Goal: Transaction & Acquisition: Purchase product/service

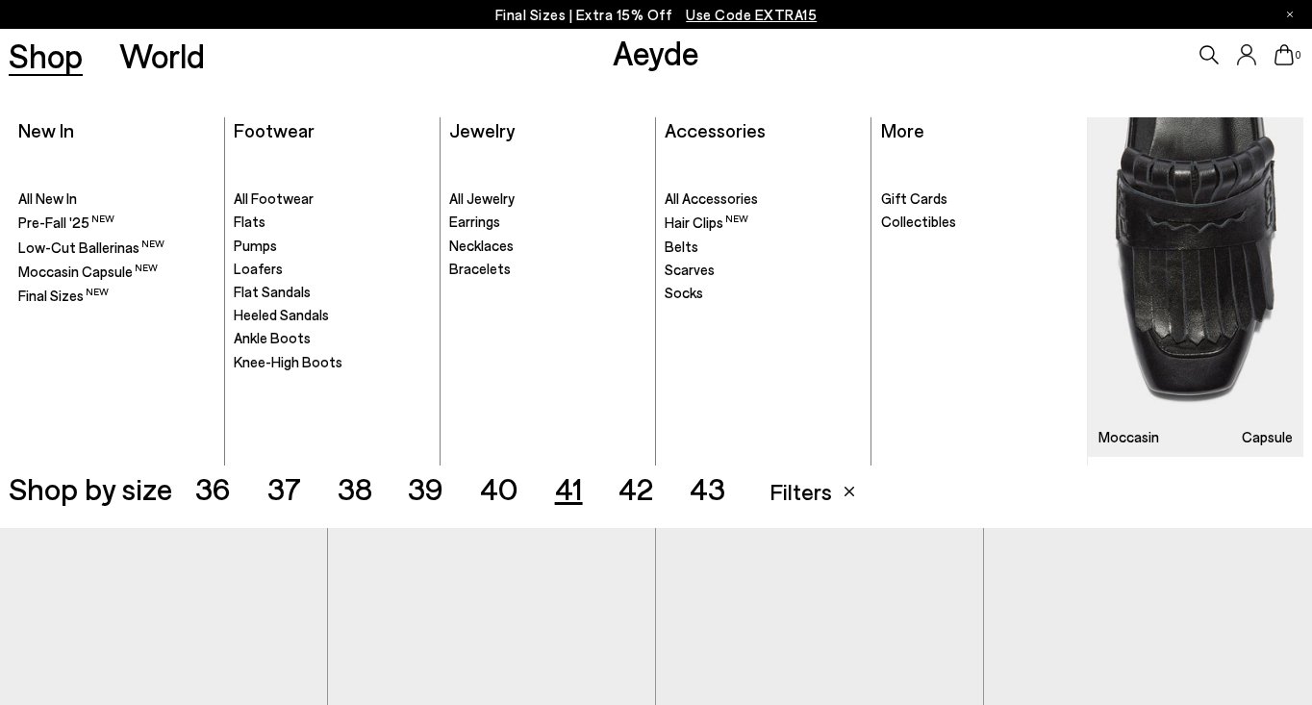
click at [73, 55] on link "Shop" at bounding box center [46, 55] width 74 height 34
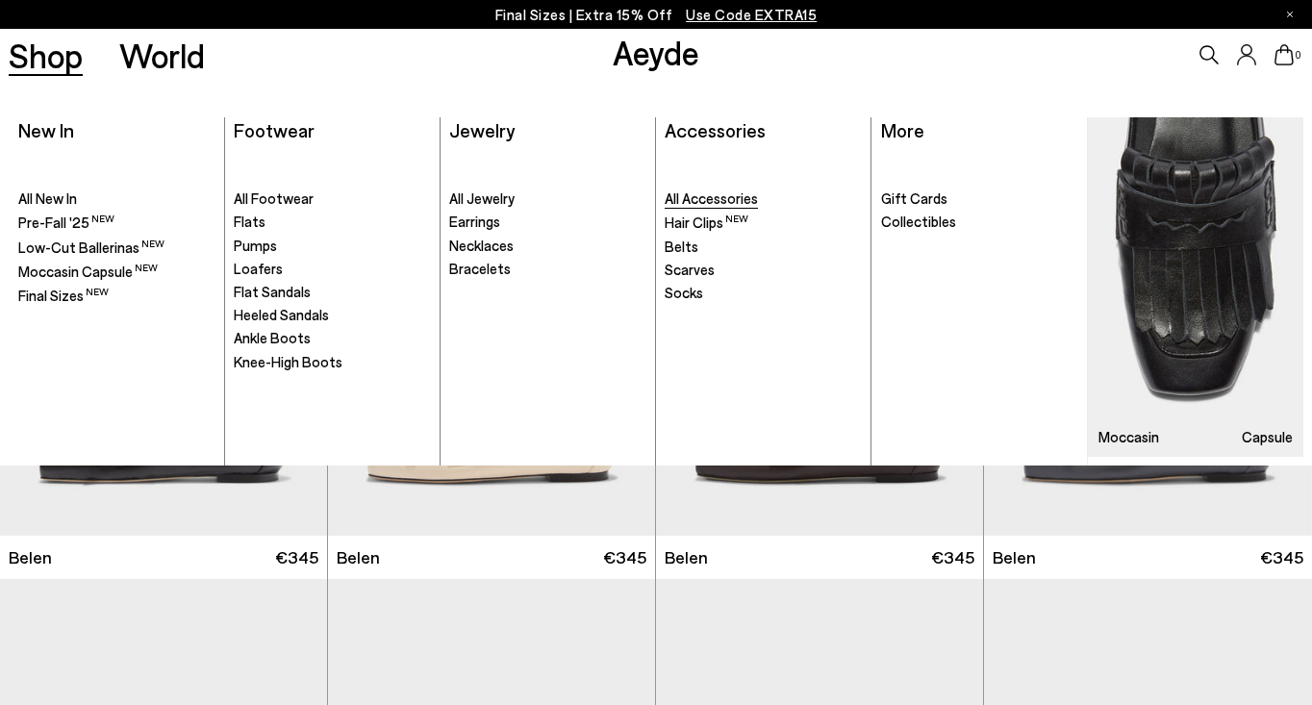
click at [707, 195] on span "All Accessories" at bounding box center [711, 197] width 93 height 17
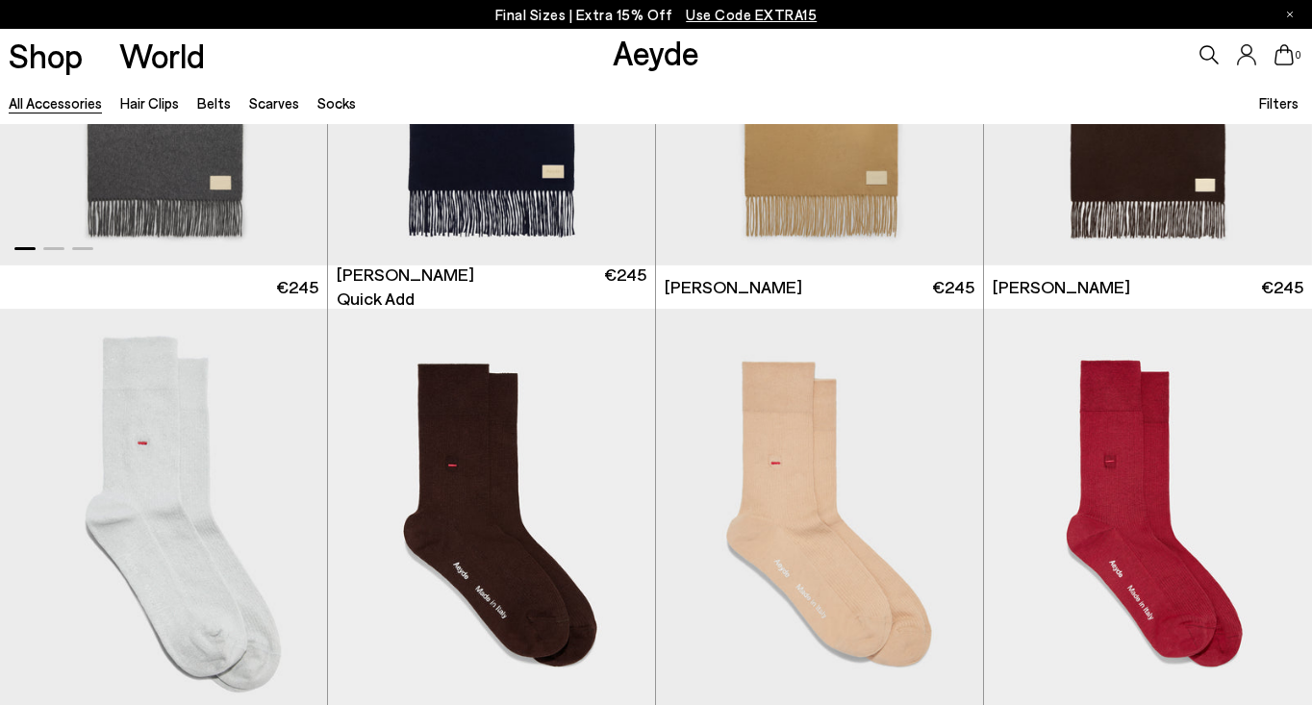
scroll to position [3463, 0]
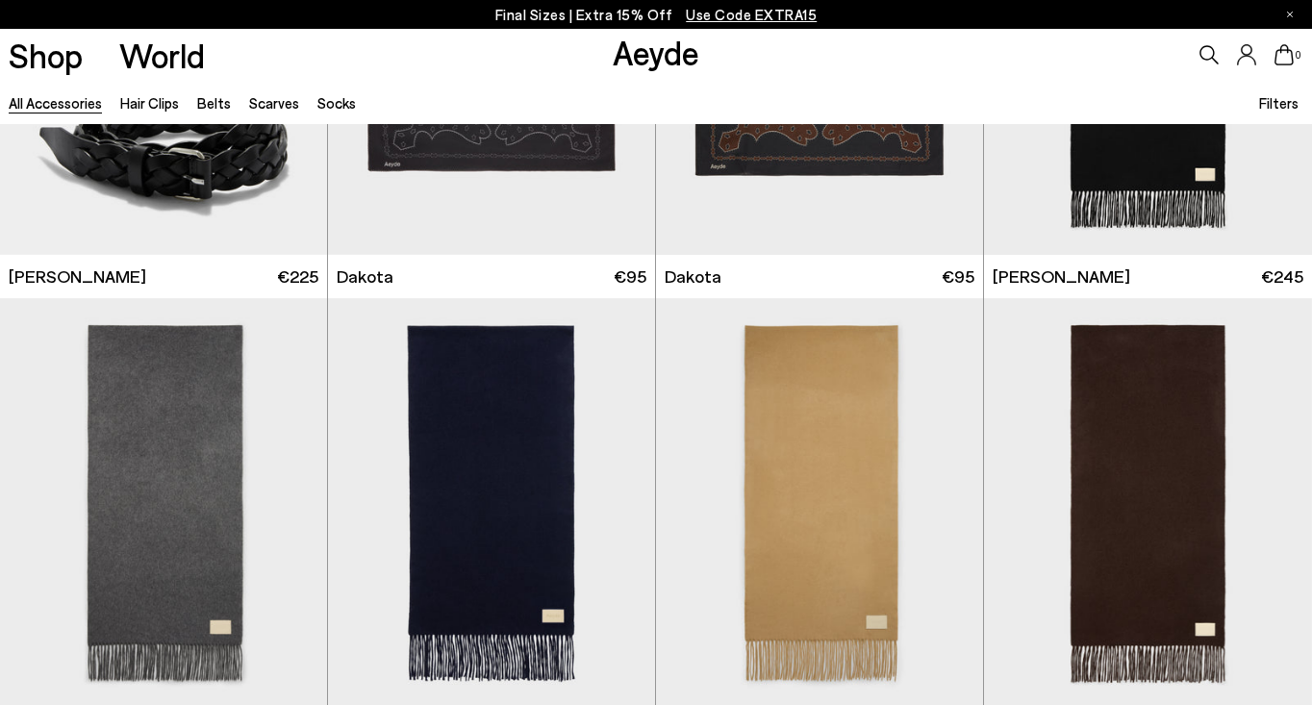
click at [76, 105] on link "All accessories" at bounding box center [55, 102] width 93 height 17
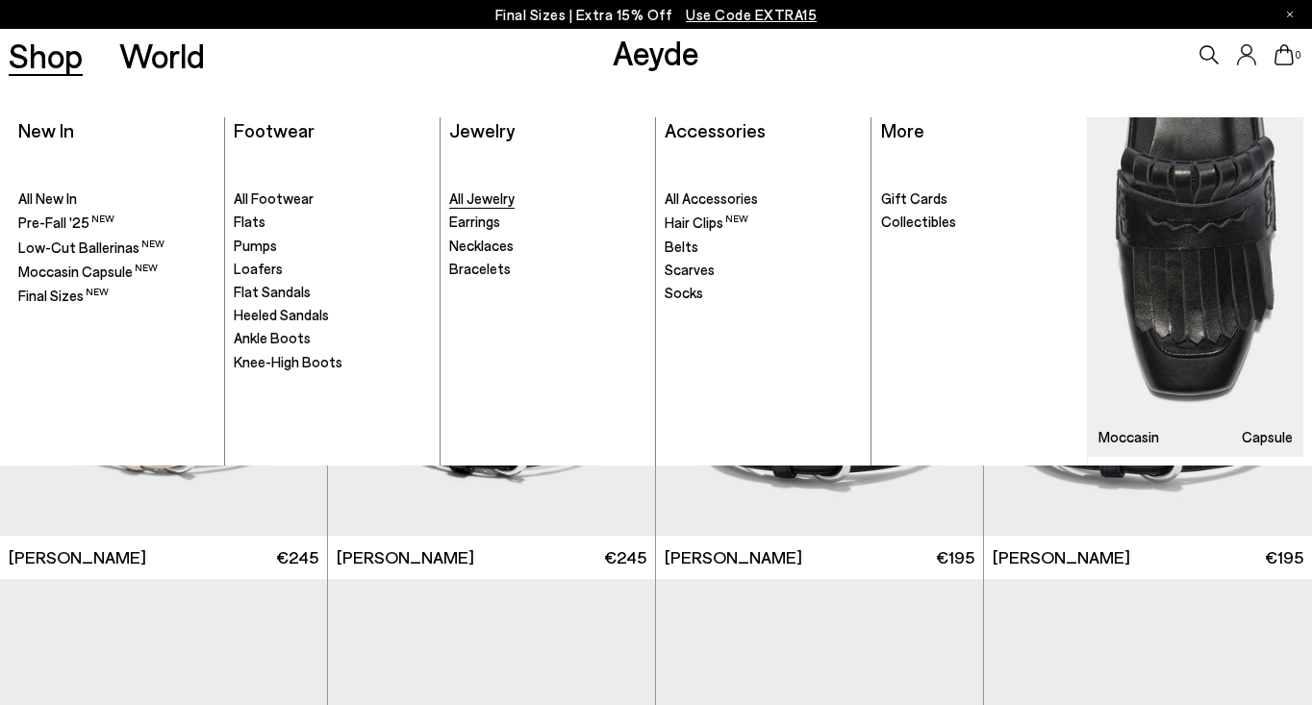
click at [490, 199] on span "All Jewelry" at bounding box center [481, 197] width 65 height 17
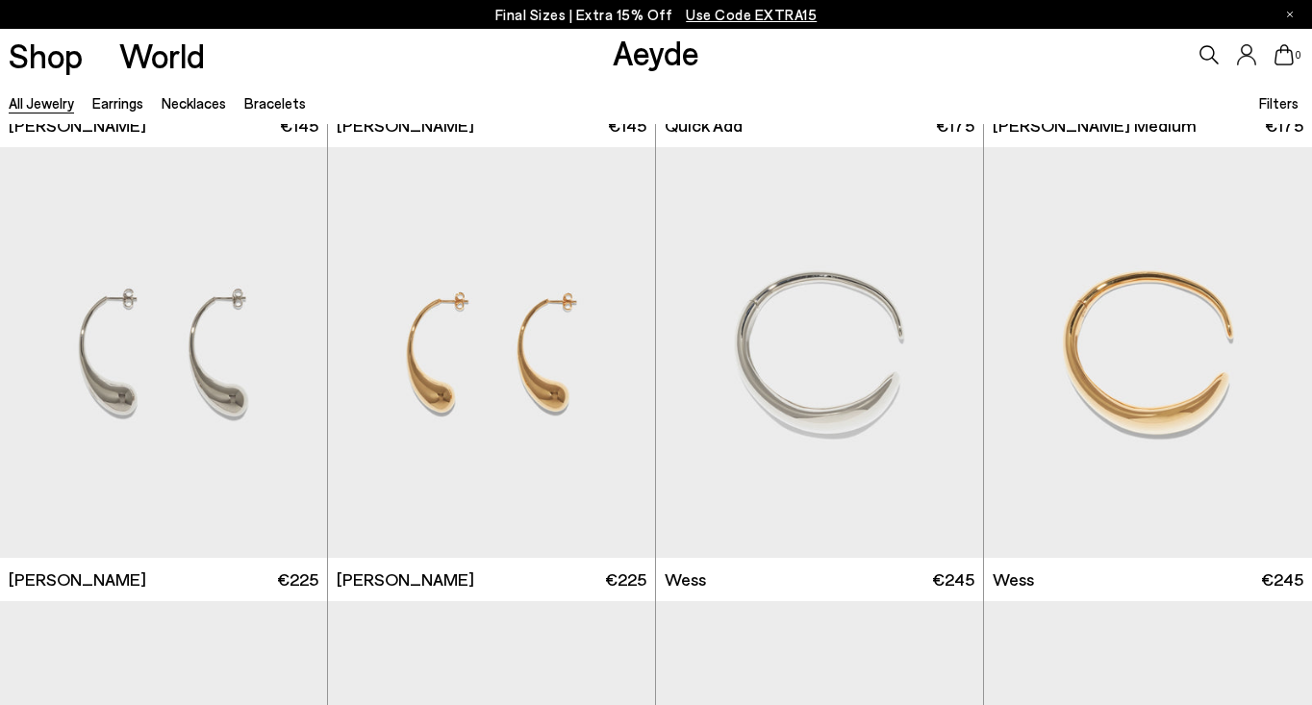
scroll to position [538, 0]
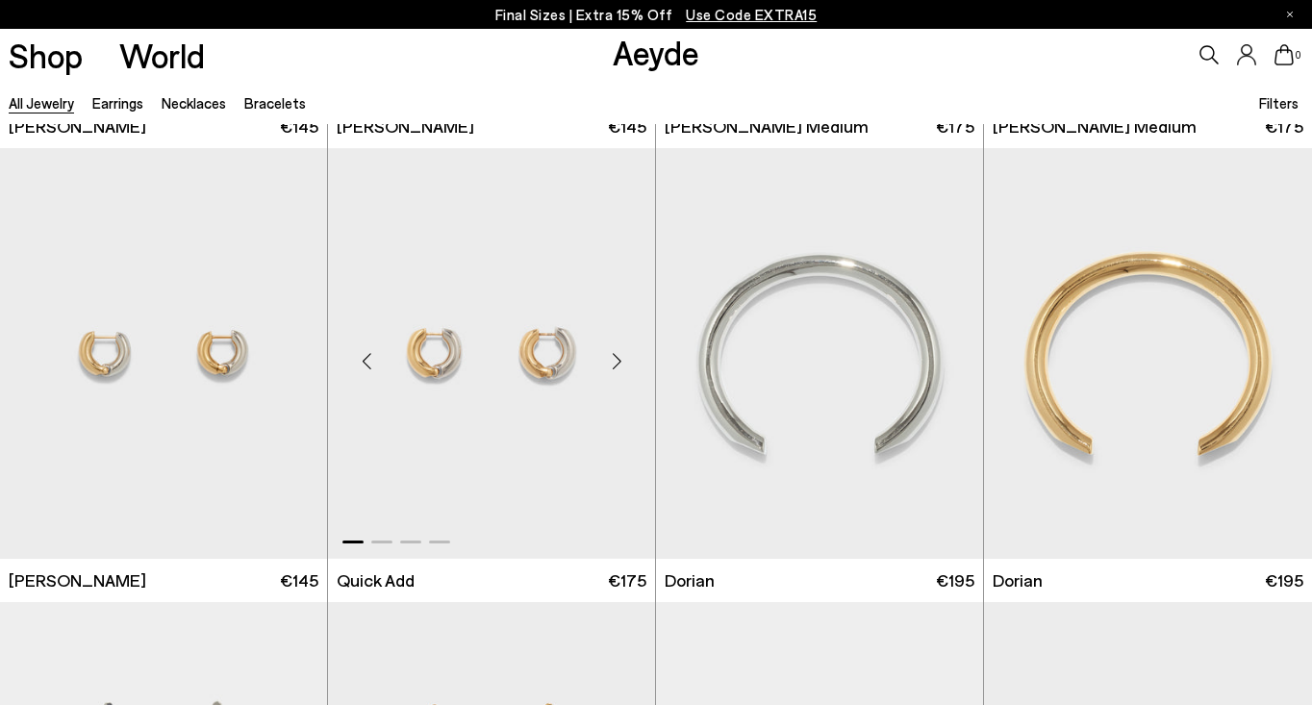
scroll to position [2729, 0]
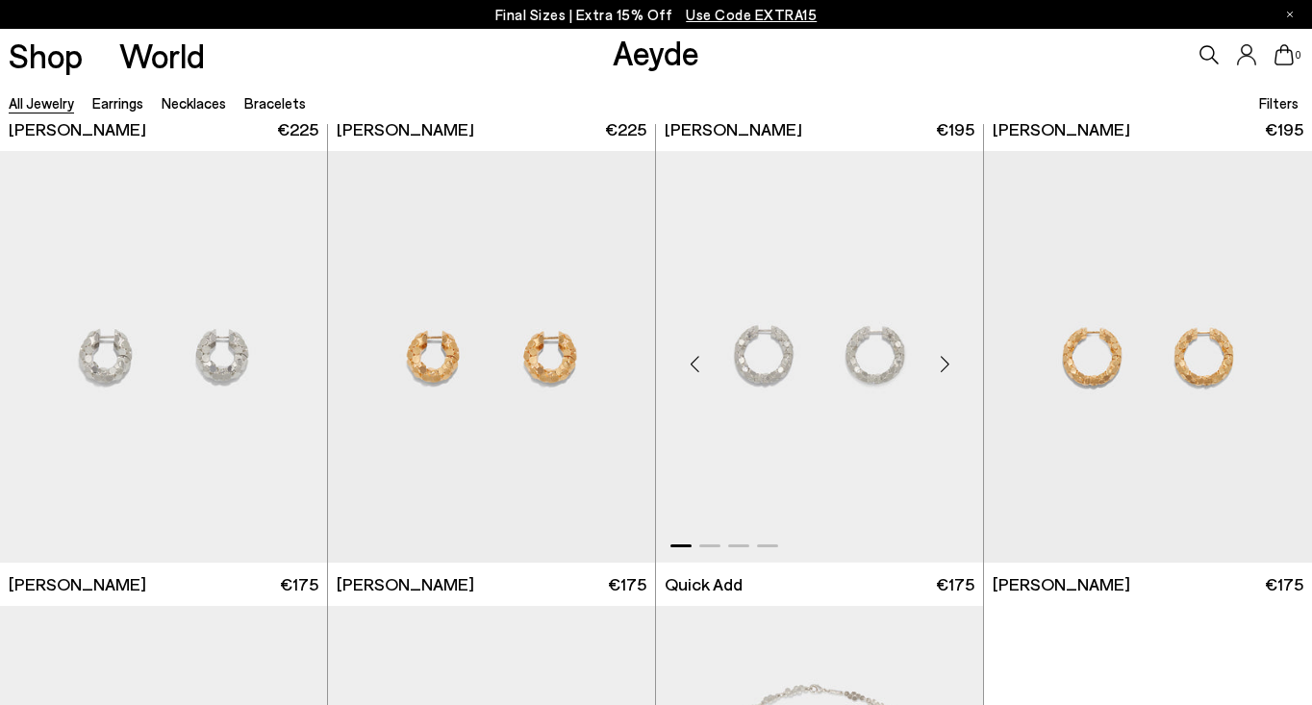
scroll to position [4128, 0]
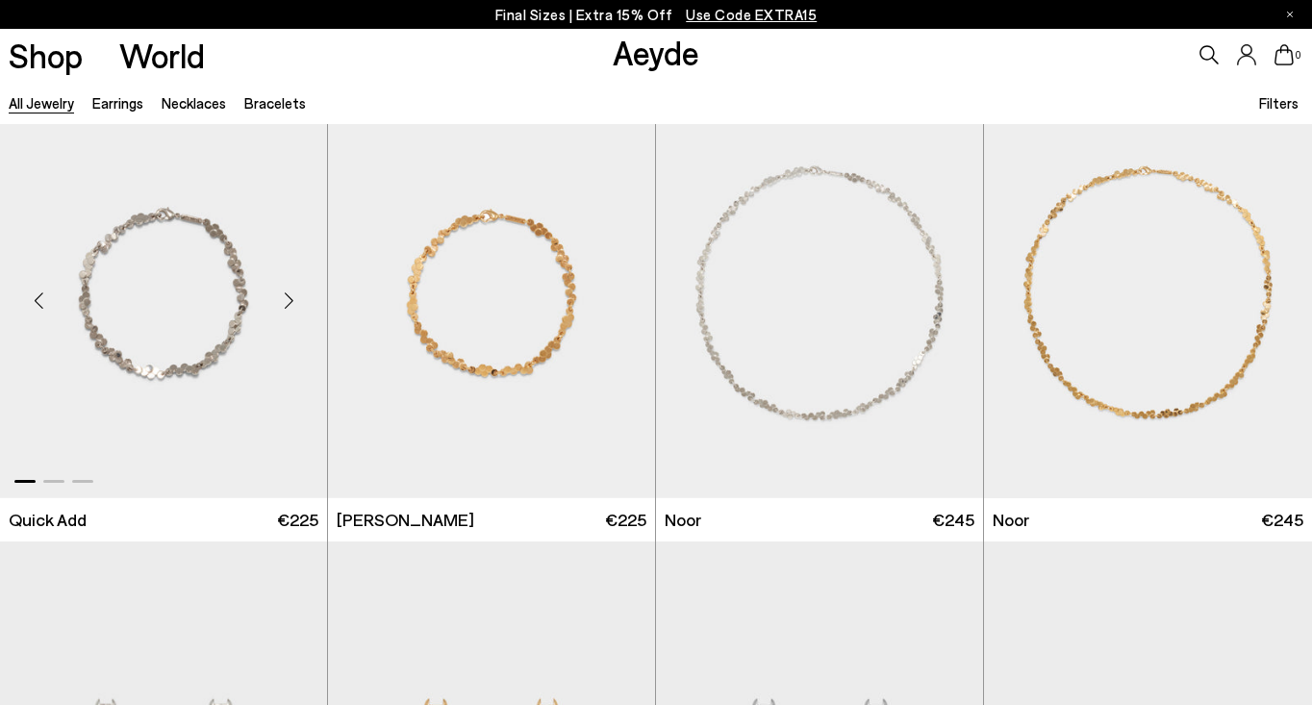
click at [296, 311] on div "Next slide" at bounding box center [289, 300] width 58 height 58
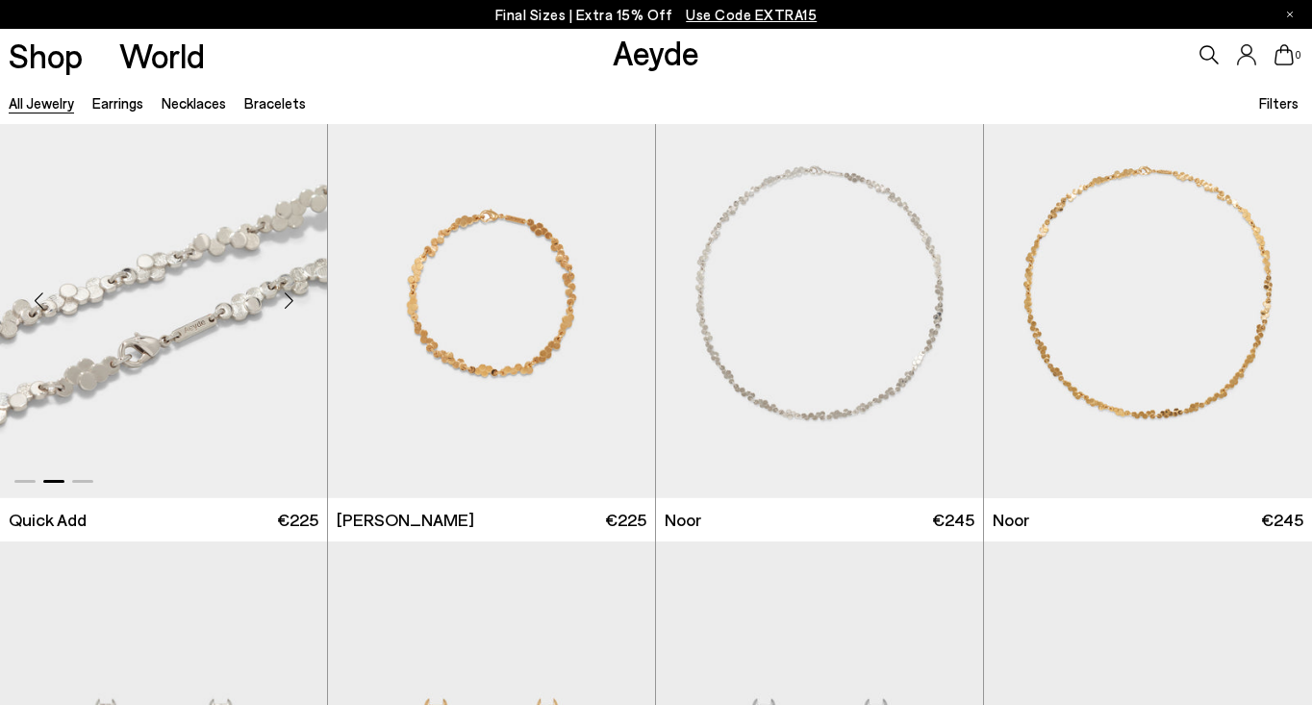
click at [295, 308] on div "Next slide" at bounding box center [289, 300] width 58 height 58
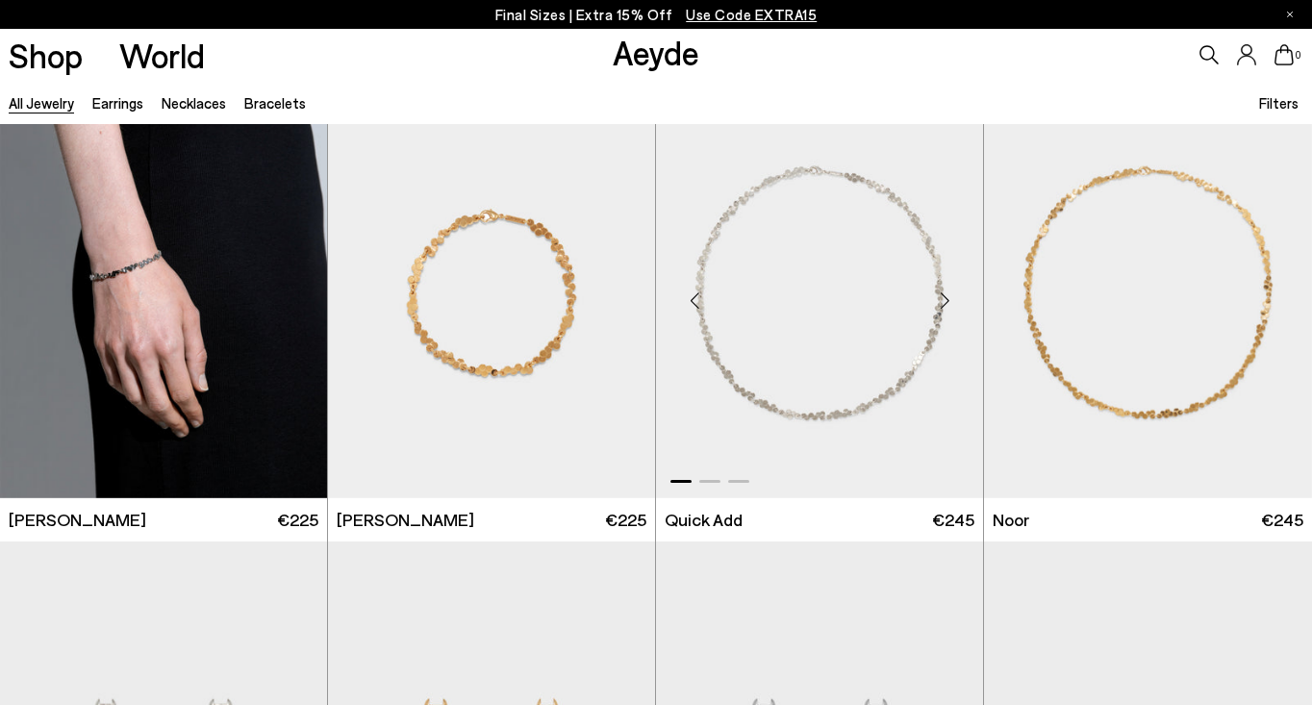
click at [952, 307] on div "Next slide" at bounding box center [945, 300] width 58 height 58
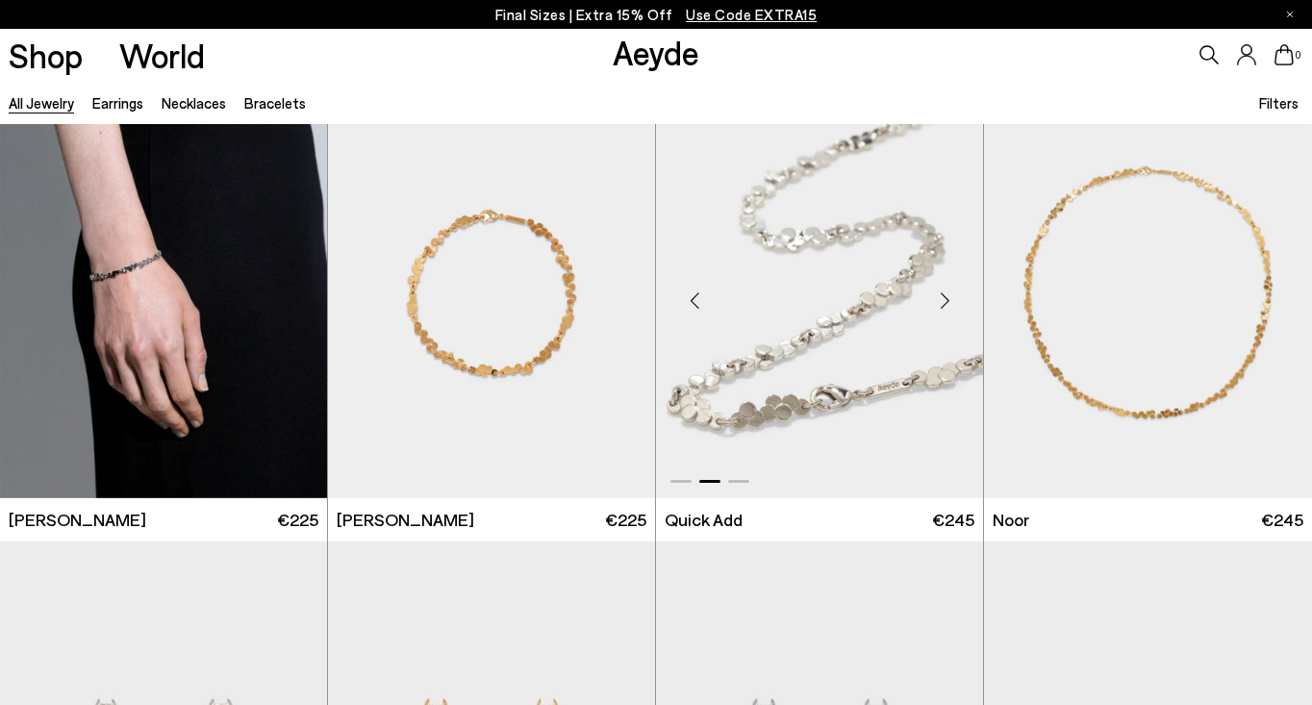
click at [952, 307] on div "Next slide" at bounding box center [945, 300] width 58 height 58
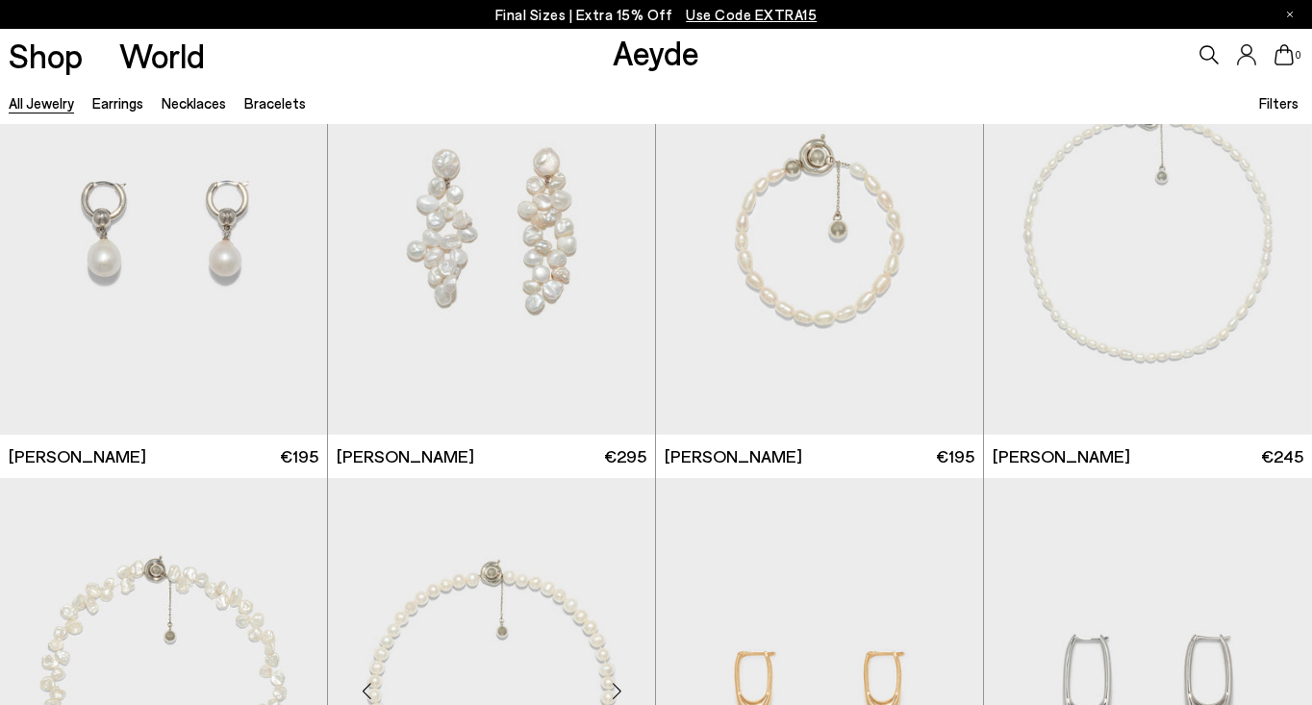
scroll to position [6463, 0]
click at [614, 239] on div "Next slide" at bounding box center [617, 238] width 58 height 58
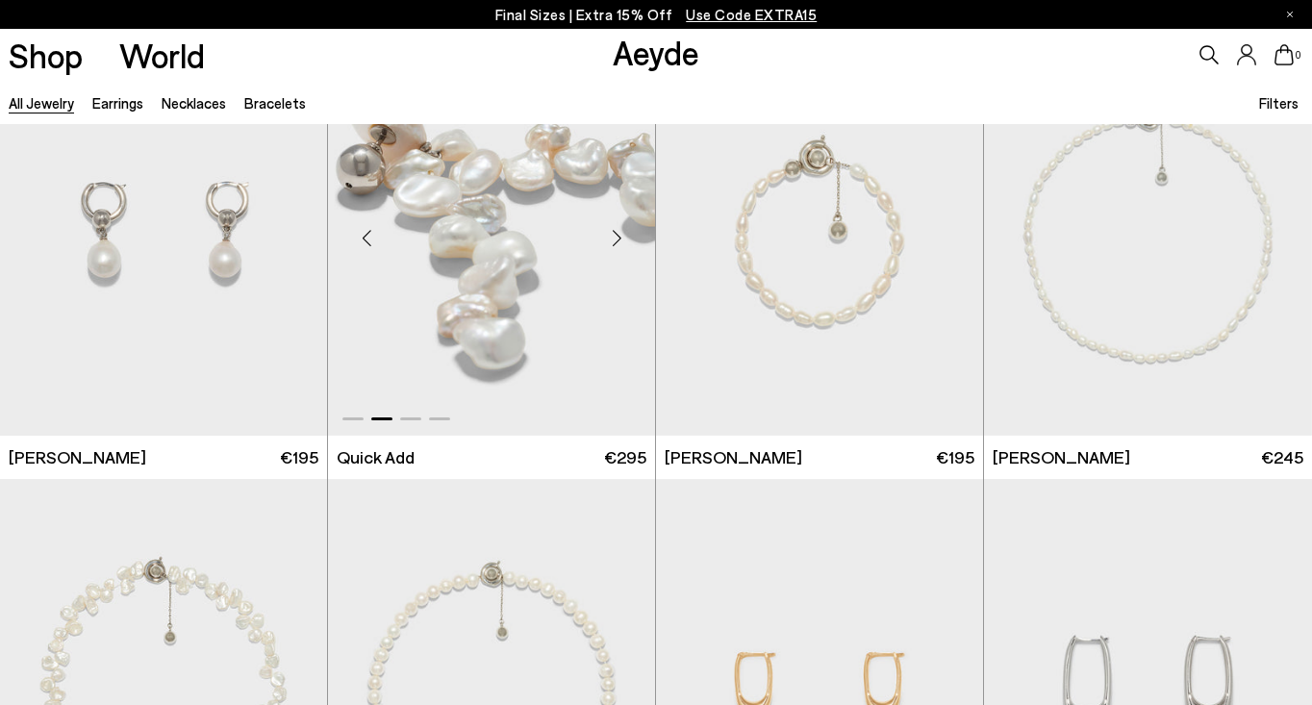
click at [614, 239] on div "Next slide" at bounding box center [617, 238] width 58 height 58
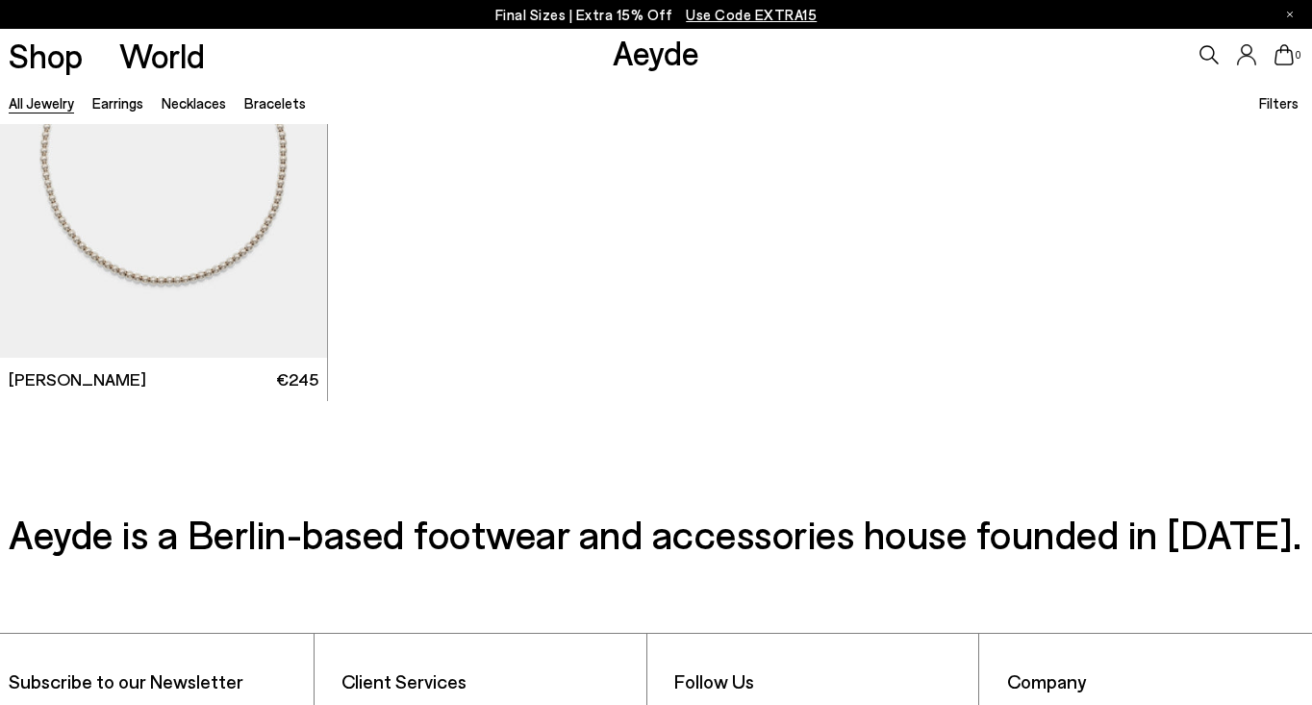
scroll to position [10445, 0]
